Goal: Information Seeking & Learning: Check status

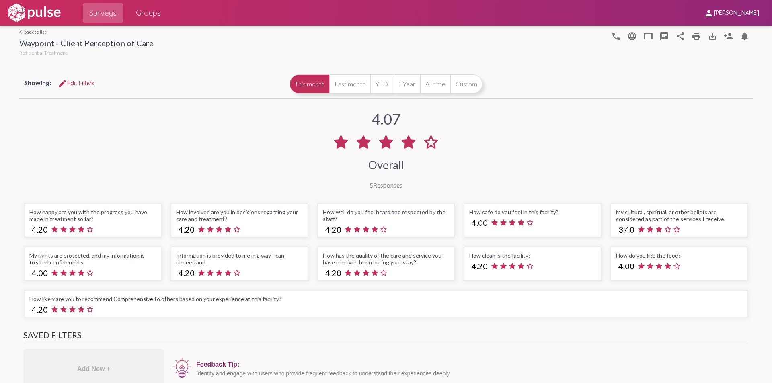
scroll to position [0, 0]
drag, startPoint x: 372, startPoint y: 185, endPoint x: 353, endPoint y: 182, distance: 19.6
click at [353, 182] on div "3.71 Overall 10 Responses" at bounding box center [385, 144] width 733 height 88
click at [330, 186] on div "3.71 Overall 10 Responses" at bounding box center [385, 144] width 733 height 88
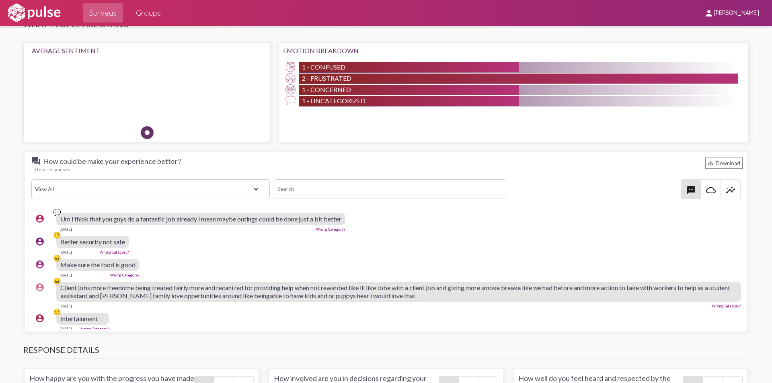
scroll to position [764, 0]
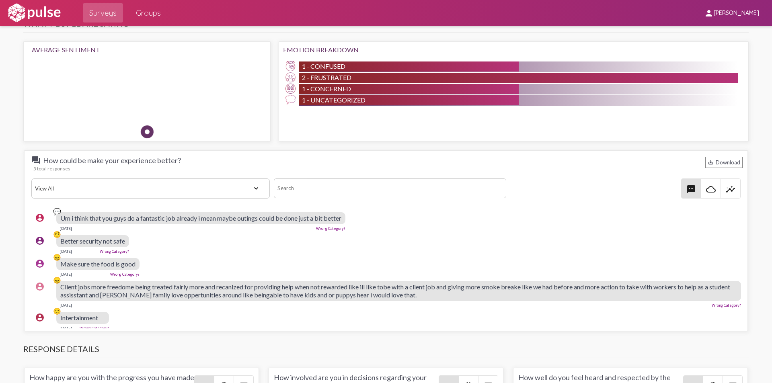
click at [257, 190] on select "View All Positive Neutral Negative Happy Meh Suggestions Angry Disgust Sadness …" at bounding box center [150, 188] width 238 height 20
click at [713, 188] on span "cloud_queue" at bounding box center [710, 188] width 19 height 19
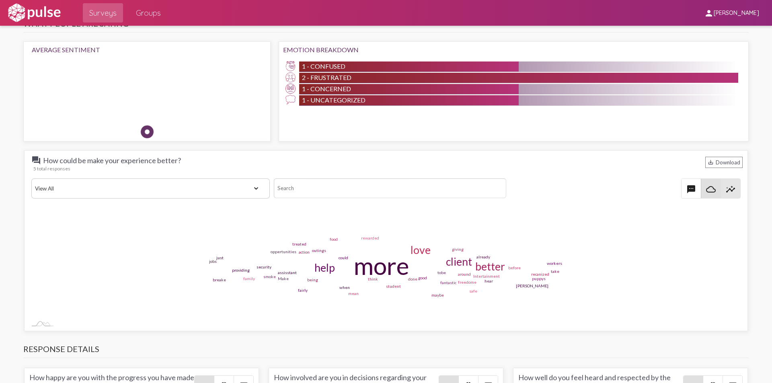
click at [728, 187] on mat-icon "insights" at bounding box center [731, 190] width 10 height 10
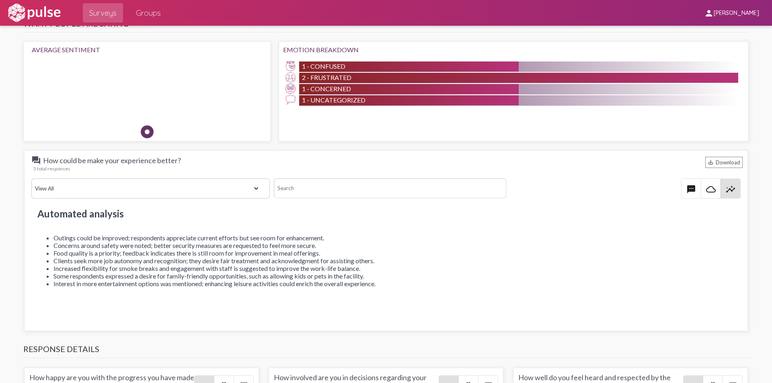
click at [691, 191] on span "textsms" at bounding box center [690, 188] width 19 height 19
